Goal: Task Accomplishment & Management: Use online tool/utility

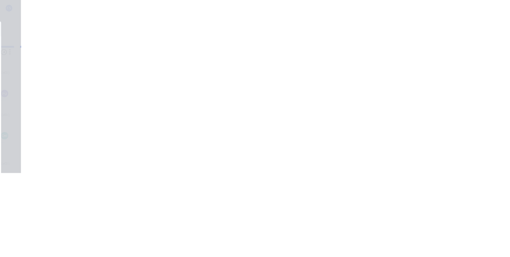
scroll to position [800, 0]
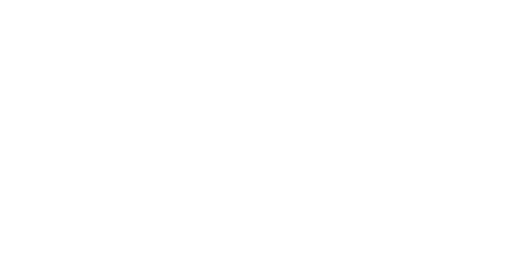
scroll to position [881, 0]
click at [74, 107] on div "Tracking" at bounding box center [63, 109] width 22 height 7
click at [338, 199] on div at bounding box center [308, 199] width 60 height 20
click at [317, 198] on icon "button" at bounding box center [315, 199] width 4 height 4
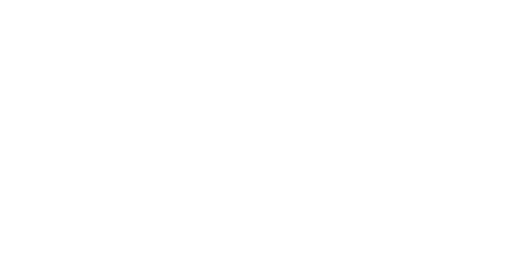
click at [322, 90] on div "Team Member" at bounding box center [255, 89] width 133 height 6
click at [252, 127] on button "Clock Off" at bounding box center [230, 126] width 44 height 13
